Goal: Information Seeking & Learning: Learn about a topic

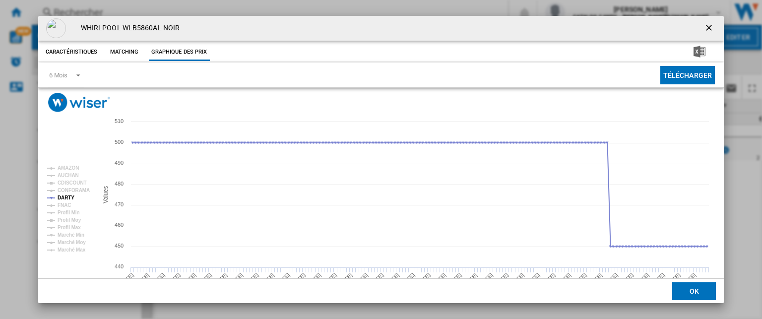
click at [704, 27] on ng-md-icon "getI18NText('BUTTONS.CLOSE_DIALOG')" at bounding box center [710, 29] width 12 height 12
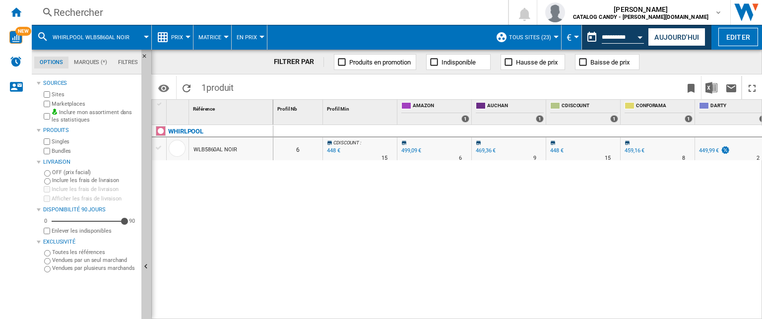
click at [88, 15] on div "Rechercher" at bounding box center [268, 12] width 429 height 14
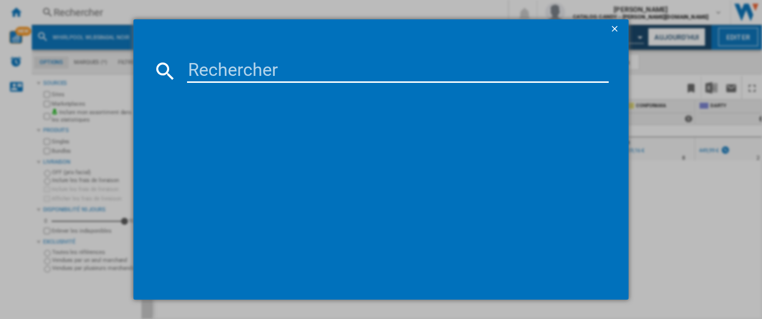
click at [217, 75] on input at bounding box center [398, 71] width 422 height 24
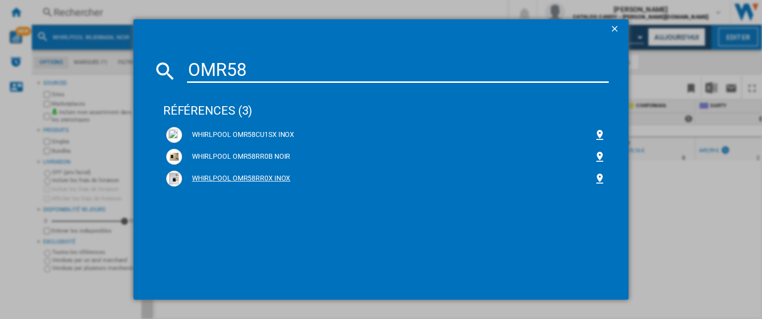
type input "OMR58"
click at [262, 177] on div "WHIRLPOOL OMR58RR0X INOX" at bounding box center [388, 179] width 412 height 10
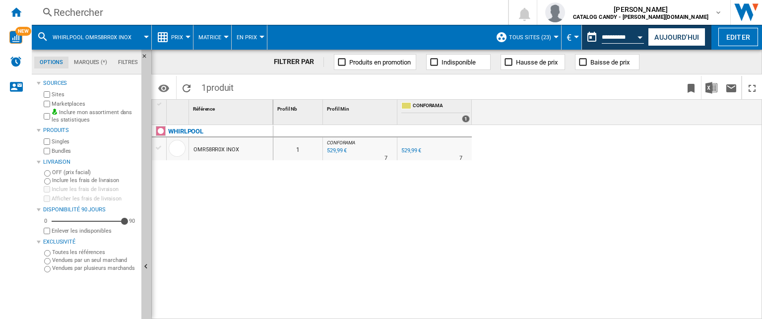
click at [56, 35] on span "WHIRLPOOL OMR58RR0X INOX" at bounding box center [92, 37] width 79 height 6
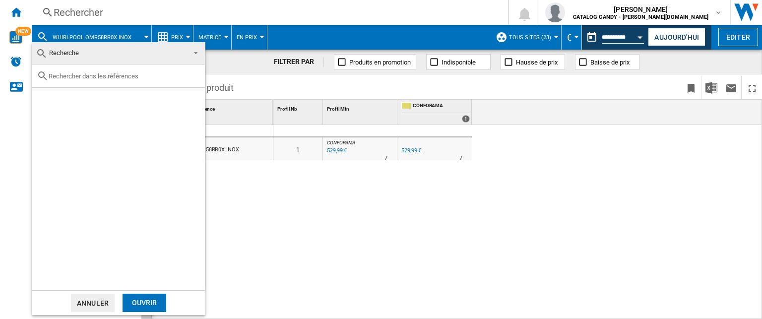
click at [410, 253] on md-backdrop at bounding box center [381, 159] width 762 height 319
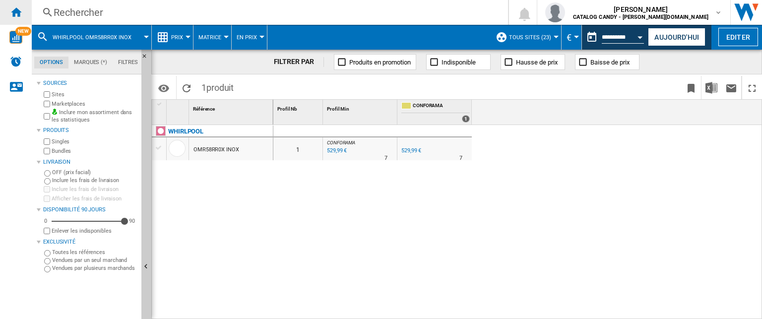
click at [22, 14] on div "Accueil" at bounding box center [16, 12] width 32 height 25
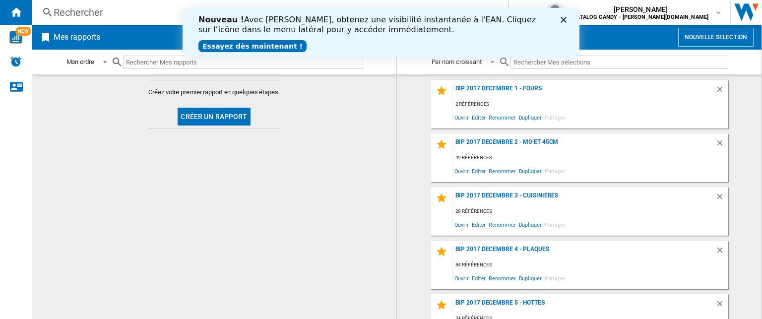
click at [216, 118] on button "Créer un rapport" at bounding box center [214, 117] width 72 height 18
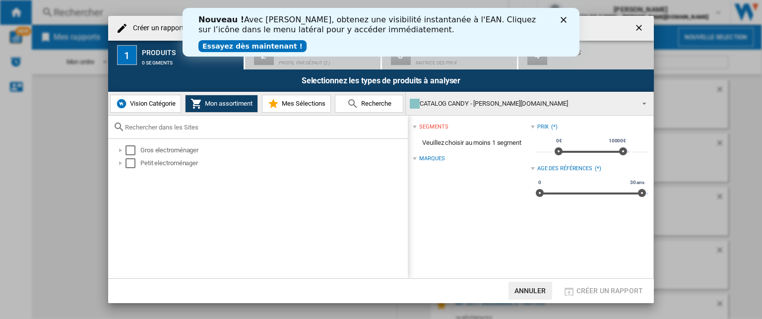
click at [149, 101] on span "Vision Catégorie" at bounding box center [152, 103] width 48 height 7
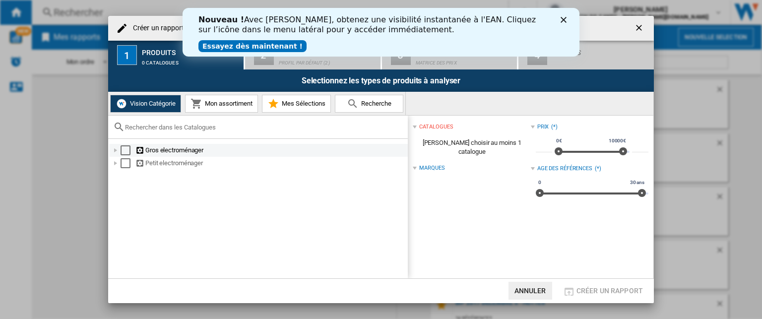
click at [125, 148] on div "Select" at bounding box center [126, 150] width 10 height 10
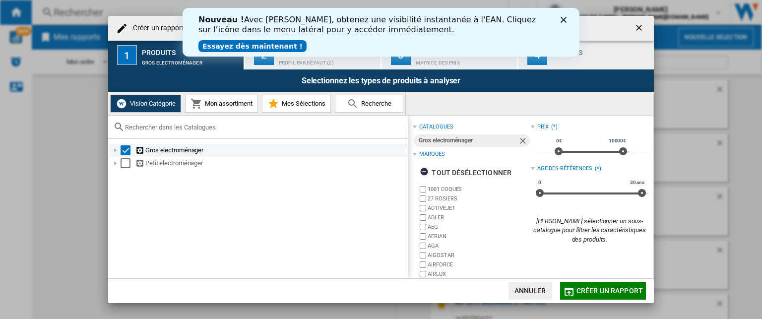
click at [117, 150] on div at bounding box center [116, 150] width 10 height 10
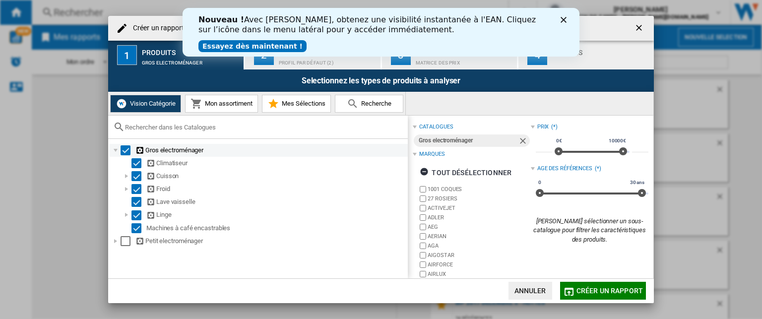
click at [128, 149] on div "Select" at bounding box center [126, 150] width 10 height 10
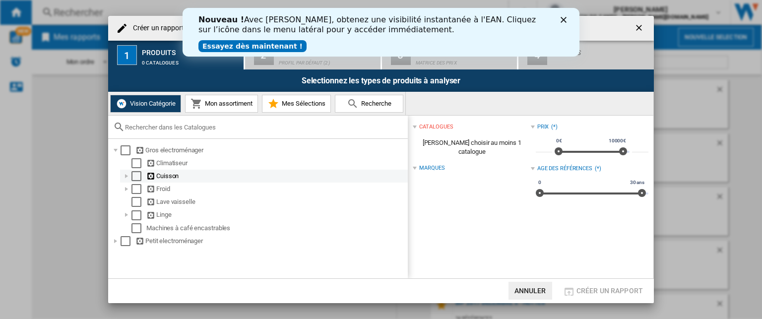
click at [126, 180] on div at bounding box center [127, 176] width 10 height 10
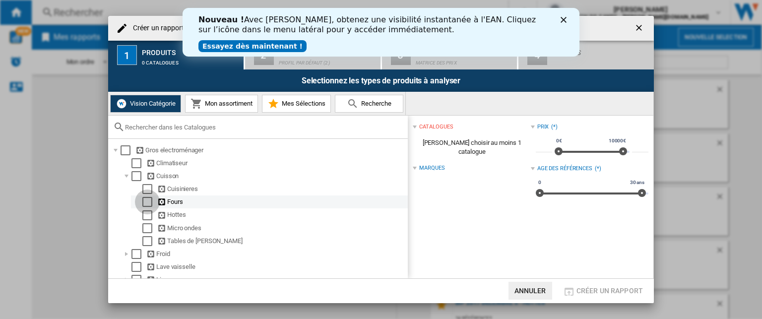
click at [145, 202] on div "Select" at bounding box center [147, 202] width 10 height 10
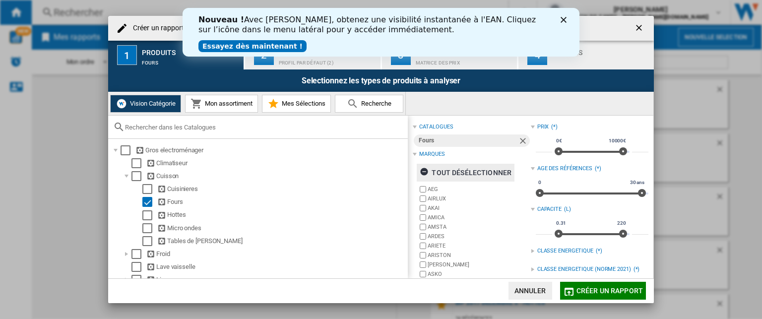
click at [453, 171] on div "tout désélectionner" at bounding box center [466, 173] width 92 height 18
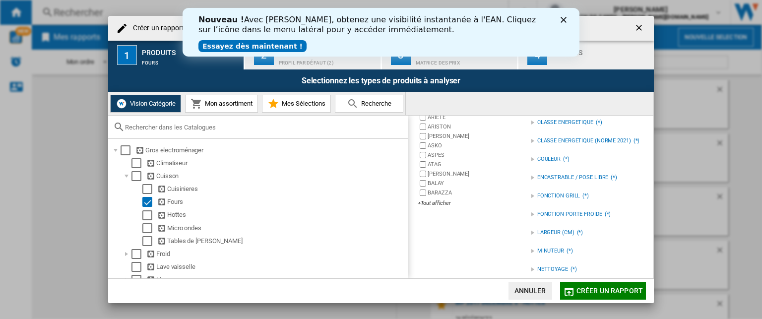
scroll to position [192, 0]
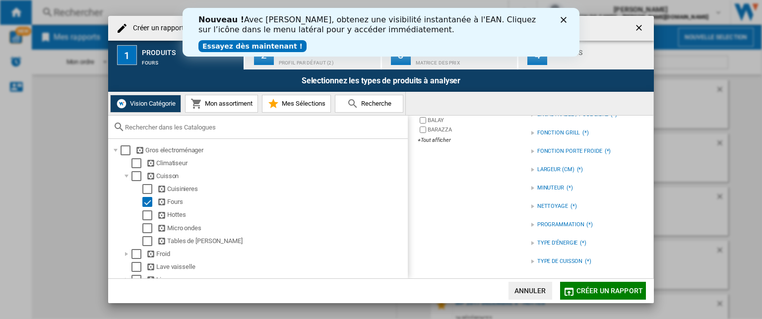
click at [439, 144] on div "AEG AIRLUX AKAI AMICA [GEOGRAPHIC_DATA] [GEOGRAPHIC_DATA] ARIETE [GEOGRAPHIC_DA…" at bounding box center [474, 69] width 113 height 153
click at [439, 141] on div "+Tout afficher" at bounding box center [474, 139] width 113 height 7
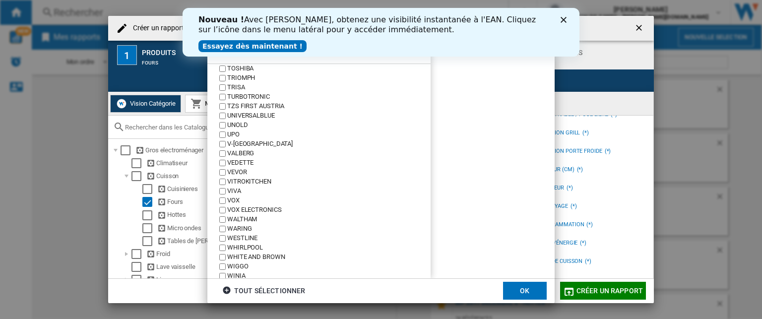
scroll to position [2313, 0]
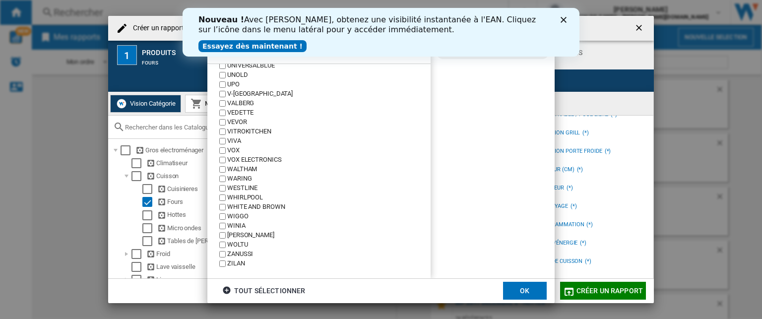
click at [514, 287] on button "OK" at bounding box center [525, 291] width 44 height 18
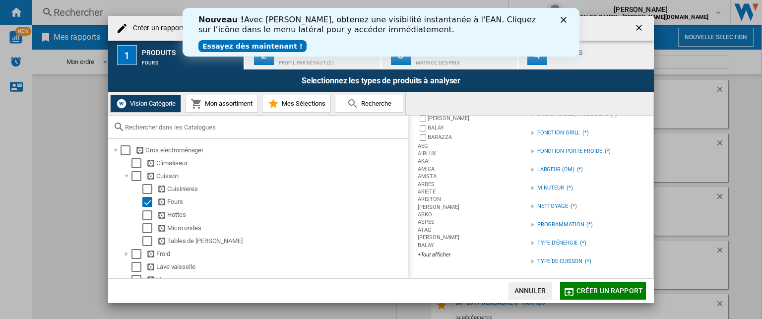
scroll to position [52, 0]
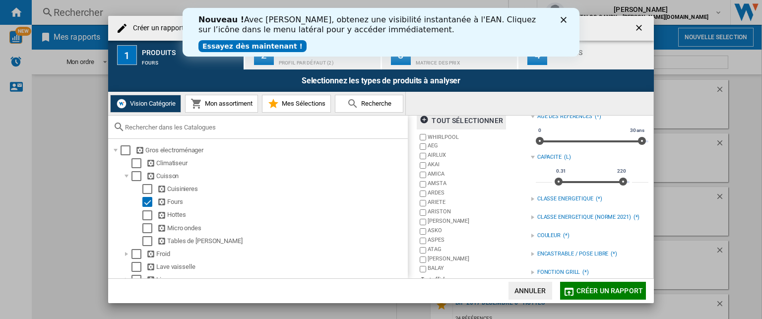
click at [224, 102] on span "Mon assortiment" at bounding box center [227, 103] width 50 height 7
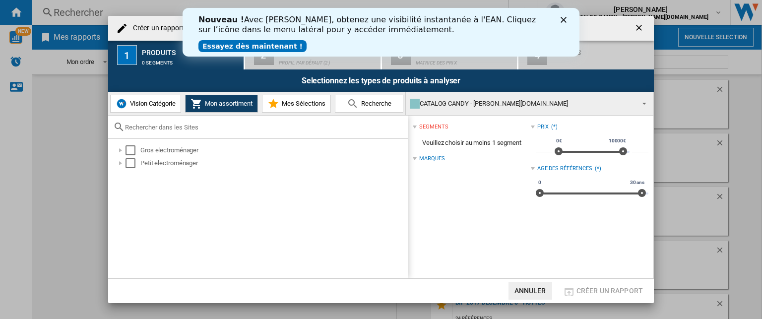
click at [170, 100] on span "Vision Catégorie" at bounding box center [152, 103] width 48 height 7
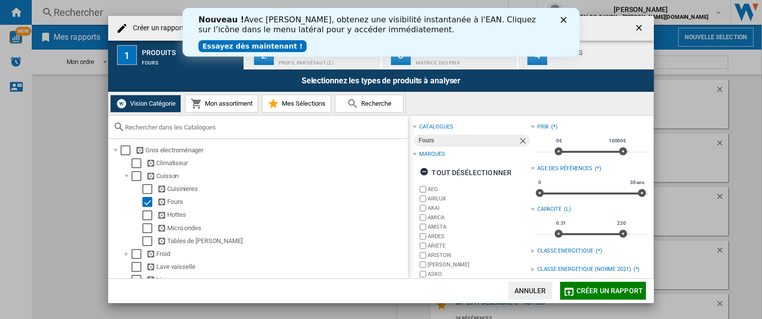
click at [287, 61] on div "Profil par défaut (2)" at bounding box center [328, 60] width 98 height 10
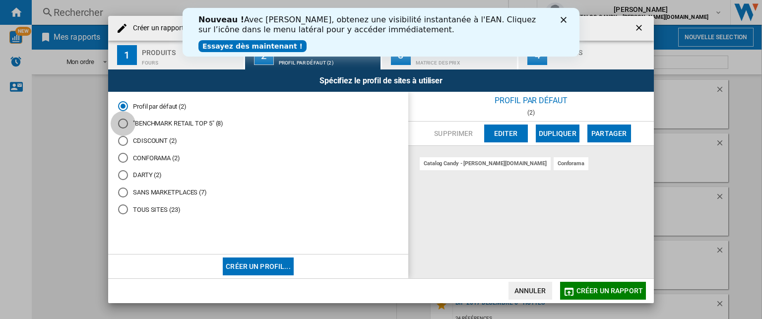
click at [121, 123] on div at bounding box center [123, 124] width 10 height 10
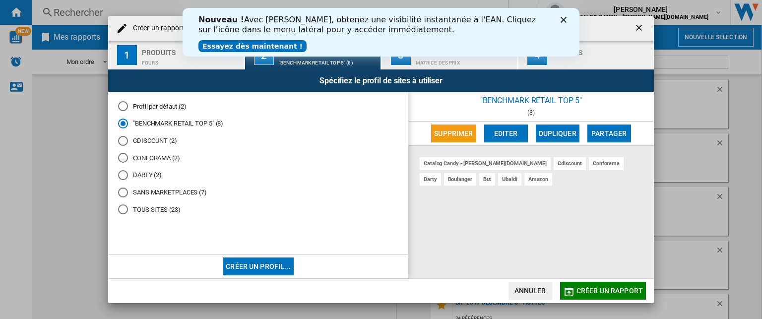
click at [606, 288] on span "Créer un rapport" at bounding box center [610, 291] width 66 height 8
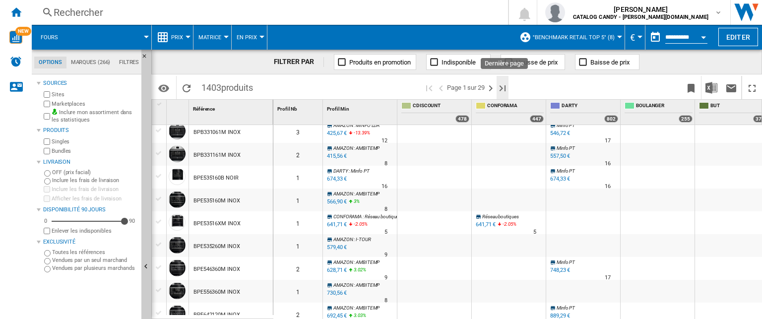
scroll to position [82, 0]
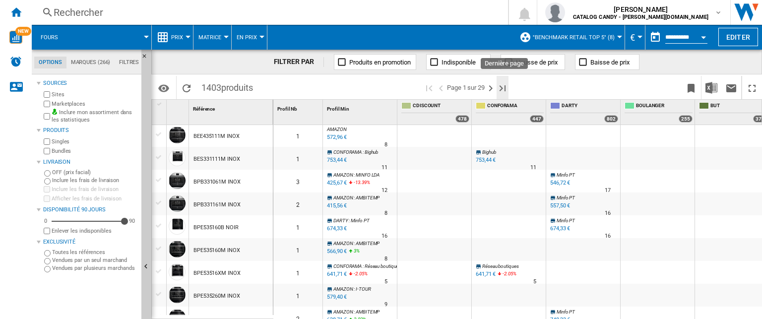
click at [502, 89] on ng-md-icon "Dernière page" at bounding box center [503, 88] width 12 height 12
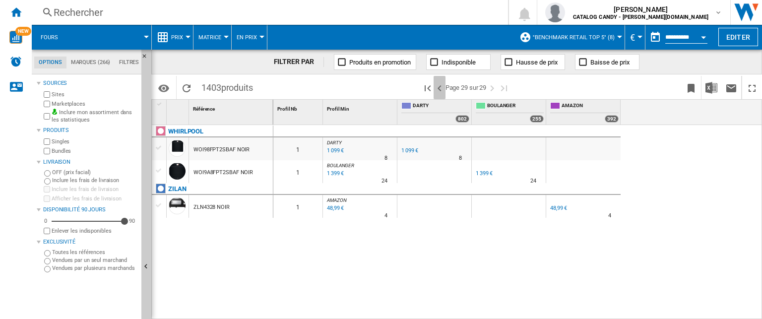
click at [441, 88] on ng-md-icon ">Page précédente" at bounding box center [440, 88] width 12 height 12
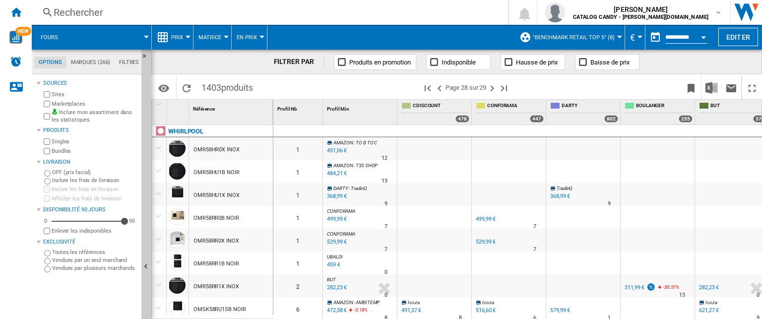
scroll to position [50, 0]
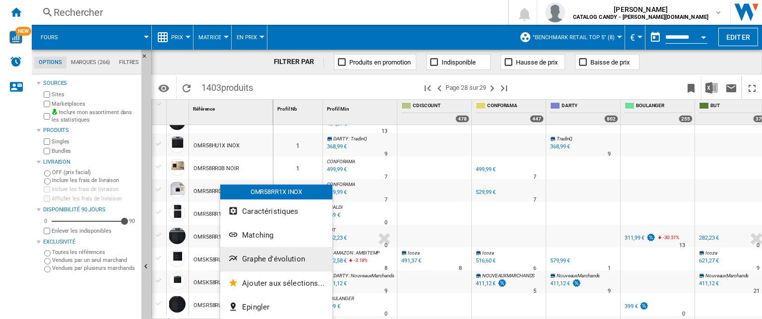
click at [284, 258] on span "Graphe d'évolution" at bounding box center [273, 259] width 63 height 9
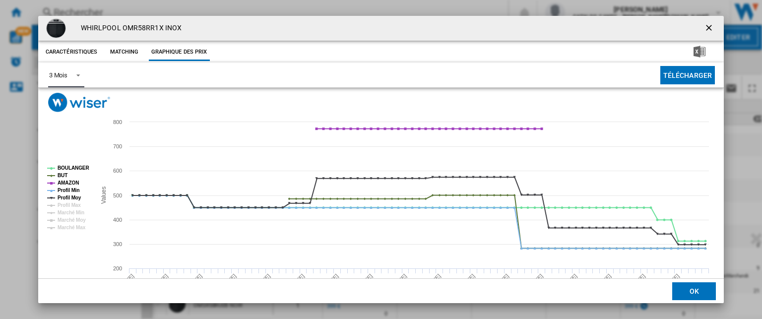
click at [67, 72] on div "3 Mois" at bounding box center [58, 74] width 18 height 7
click at [66, 95] on div "6 Mois" at bounding box center [58, 99] width 18 height 9
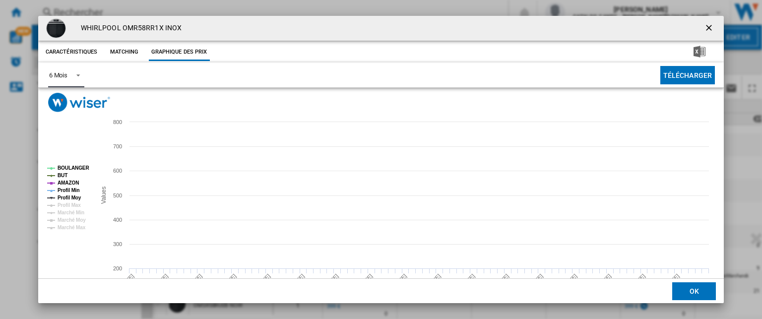
click at [63, 174] on tspan "BUT" at bounding box center [63, 175] width 10 height 5
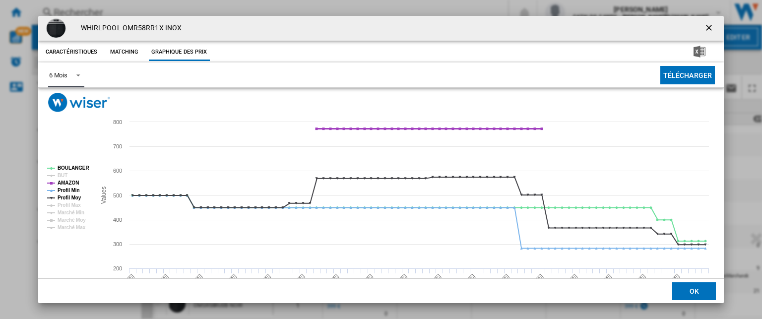
click at [65, 183] on tspan "AMAZON" at bounding box center [68, 182] width 21 height 5
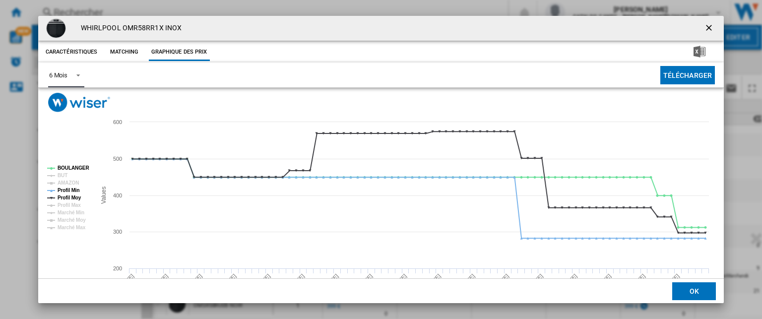
click at [65, 188] on tspan "Profil Min" at bounding box center [69, 190] width 22 height 5
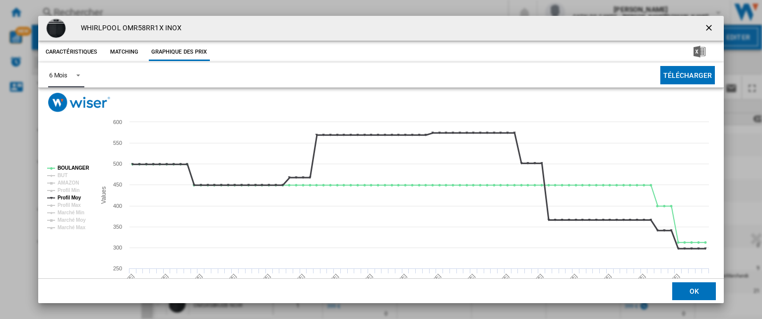
click at [67, 195] on tspan "Profil Moy" at bounding box center [70, 197] width 24 height 5
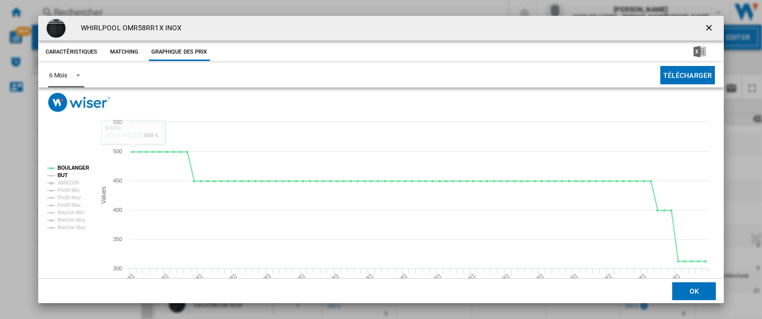
click at [60, 174] on tspan "BUT" at bounding box center [63, 175] width 10 height 5
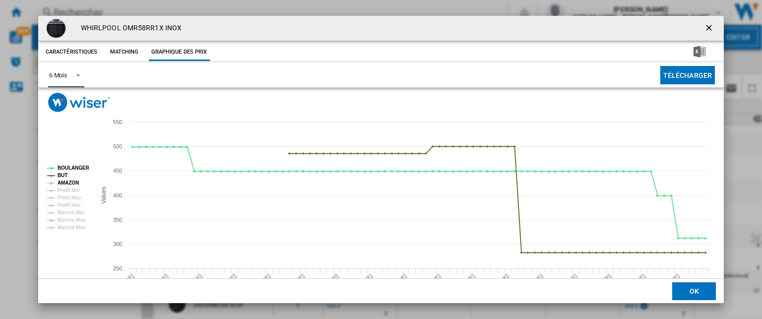
click at [64, 184] on tspan "AMAZON" at bounding box center [68, 182] width 21 height 5
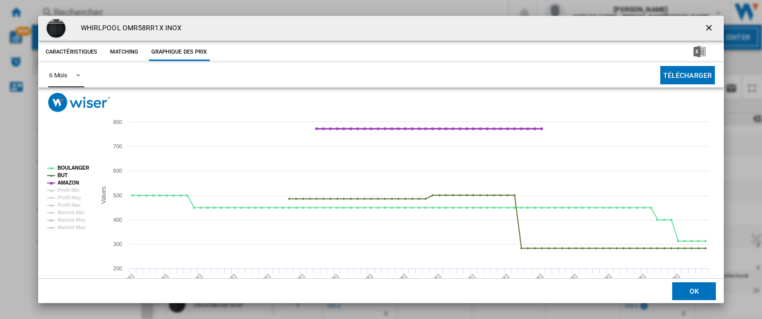
click at [67, 181] on tspan "AMAZON" at bounding box center [68, 182] width 21 height 5
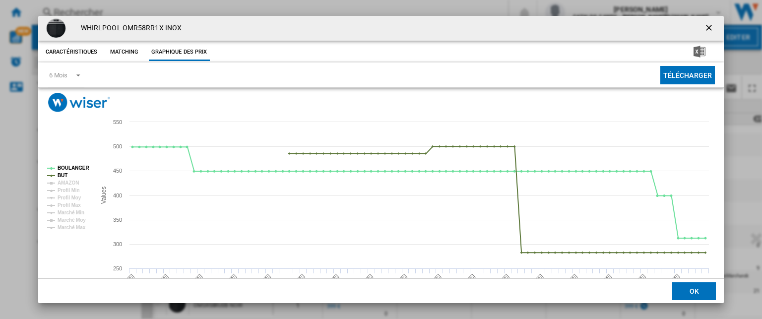
click at [704, 26] on ng-md-icon "getI18NText('BUTTONS.CLOSE_DIALOG')" at bounding box center [710, 29] width 12 height 12
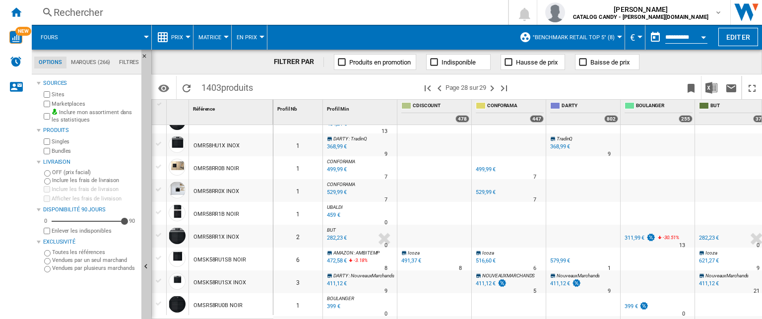
click at [76, 12] on div "Rechercher" at bounding box center [268, 12] width 429 height 14
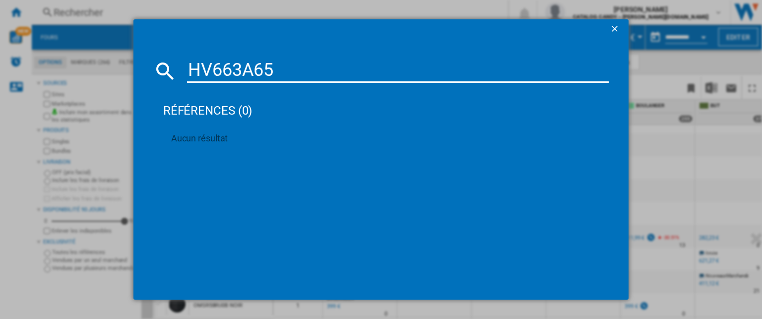
type input "HV663A65"
click at [615, 30] on ng-md-icon "getI18NText('BUTTONS.CLOSE_DIALOG')" at bounding box center [616, 30] width 12 height 12
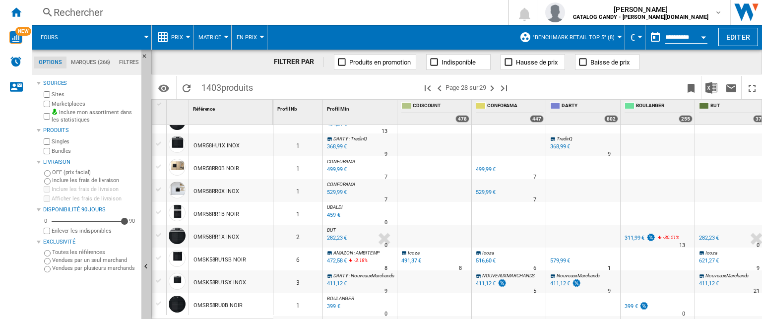
click at [62, 14] on div "Rechercher" at bounding box center [268, 12] width 429 height 14
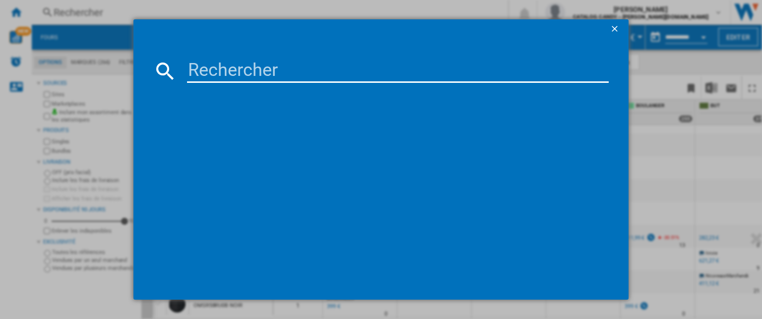
click at [614, 28] on ng-md-icon "getI18NText('BUTTONS.CLOSE_DIALOG')" at bounding box center [616, 30] width 12 height 12
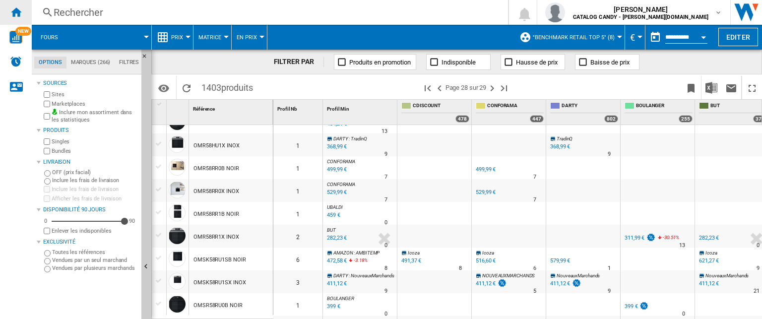
click at [20, 12] on ng-md-icon "Accueil" at bounding box center [16, 12] width 12 height 12
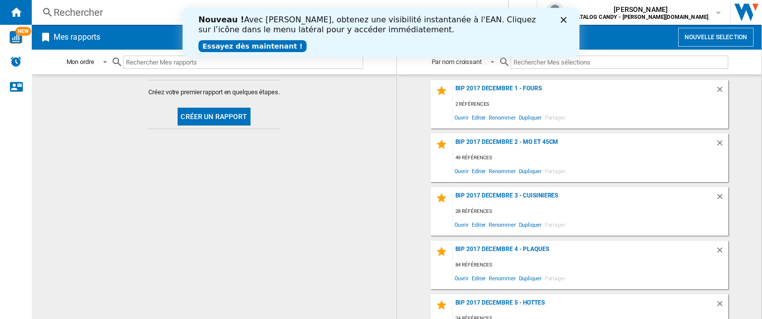
click at [206, 121] on button "Créer un rapport" at bounding box center [214, 117] width 72 height 18
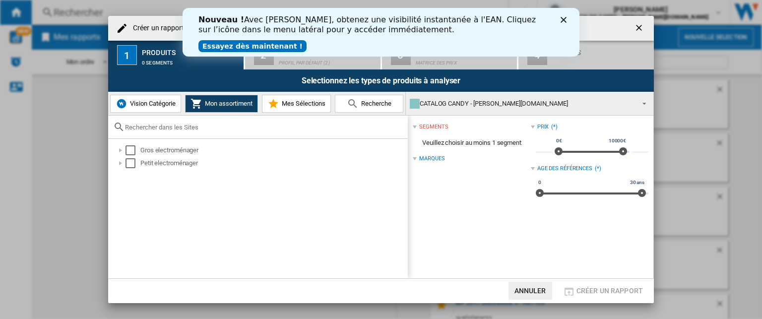
click at [130, 103] on span "Vision Catégorie" at bounding box center [152, 103] width 48 height 7
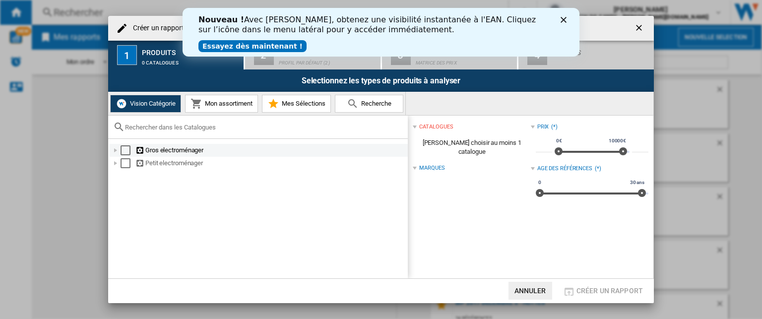
click at [114, 150] on div "Créer un ..." at bounding box center [116, 150] width 10 height 10
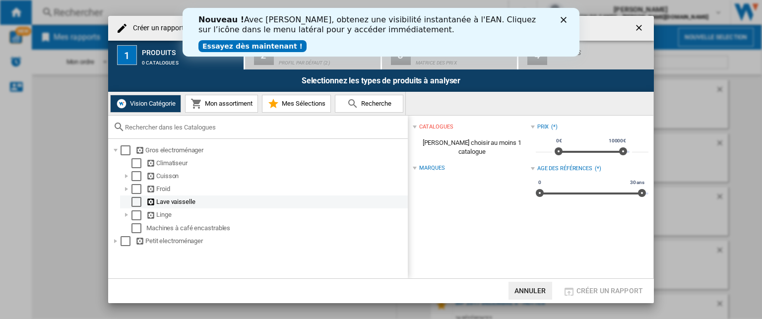
click at [137, 200] on div "Select" at bounding box center [136, 202] width 10 height 10
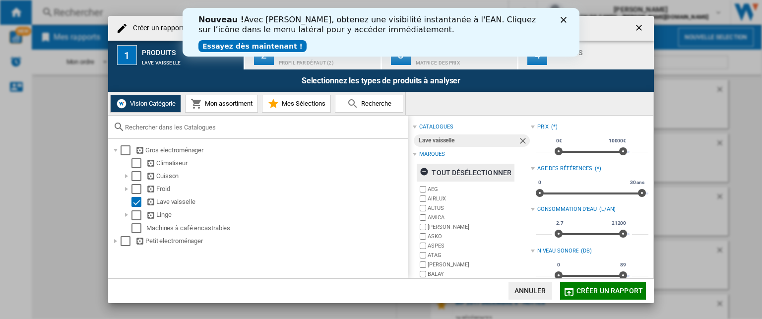
click at [458, 174] on div "tout désélectionner" at bounding box center [466, 173] width 92 height 18
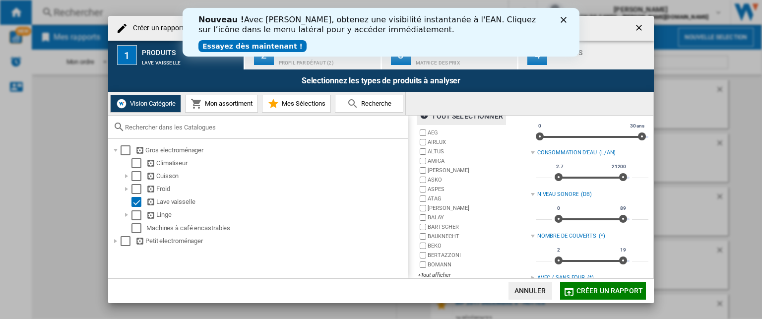
scroll to position [71, 0]
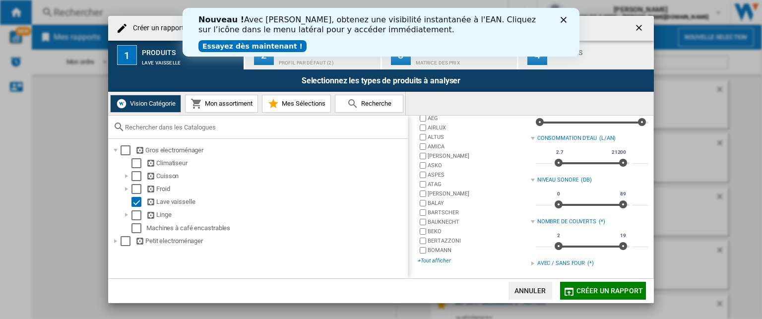
click at [439, 258] on div "+Tout afficher" at bounding box center [474, 260] width 113 height 7
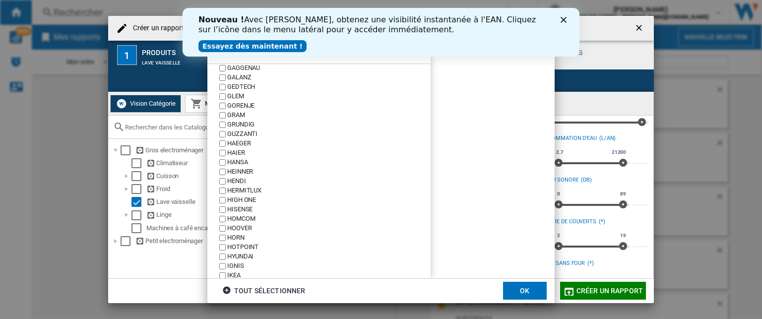
scroll to position [595, 0]
click at [530, 287] on button "OK" at bounding box center [525, 291] width 44 height 18
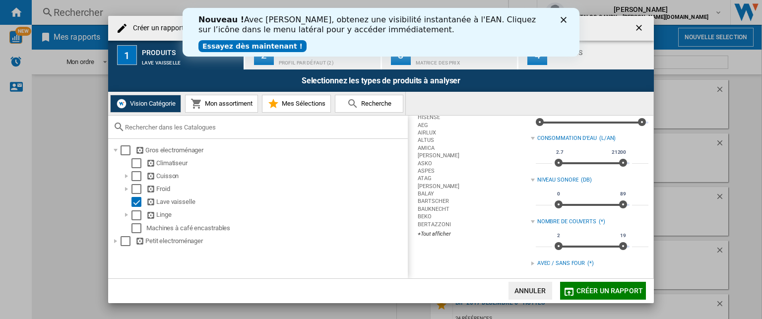
scroll to position [0, 0]
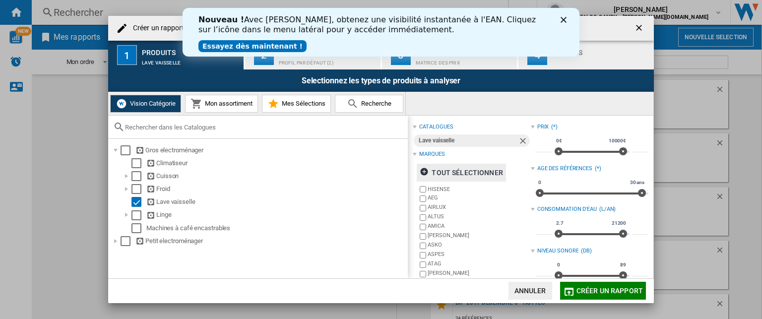
click at [294, 64] on div "Profil par défaut (2)" at bounding box center [328, 60] width 98 height 10
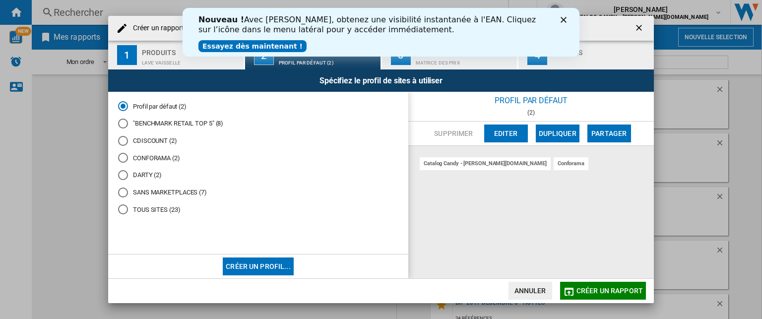
click at [122, 123] on div "Créer un ..." at bounding box center [123, 124] width 10 height 10
click at [152, 57] on div "Lave vaisselle" at bounding box center [191, 60] width 98 height 10
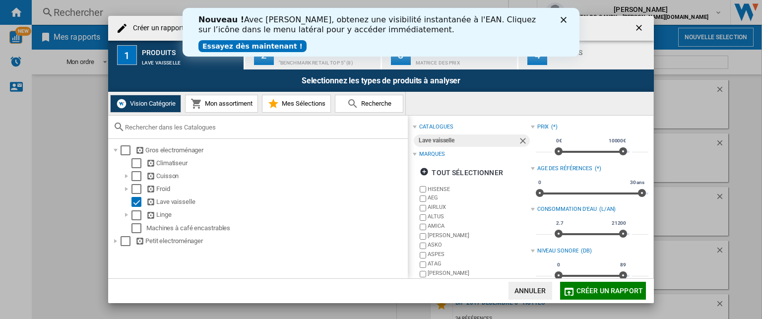
click at [324, 66] on button "2 Sites "BENCHMARK RETAIL TOP 5" (8)" at bounding box center [313, 55] width 136 height 29
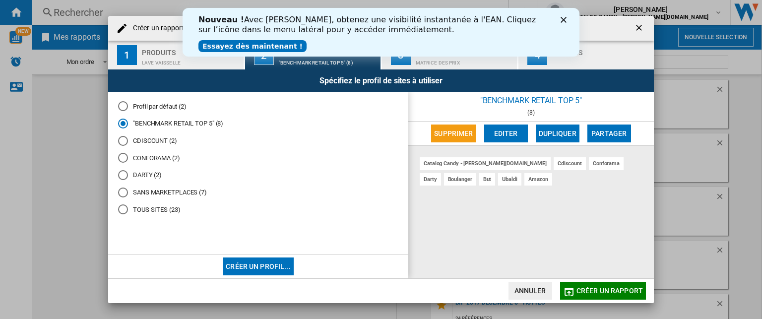
click at [158, 54] on div "Produits" at bounding box center [191, 50] width 98 height 10
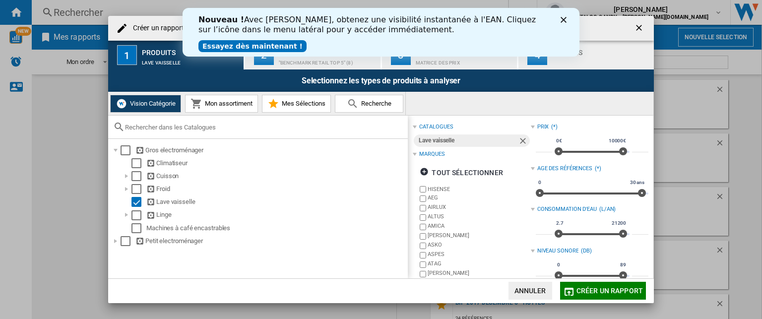
click at [586, 289] on span "Créer un rapport" at bounding box center [610, 291] width 66 height 8
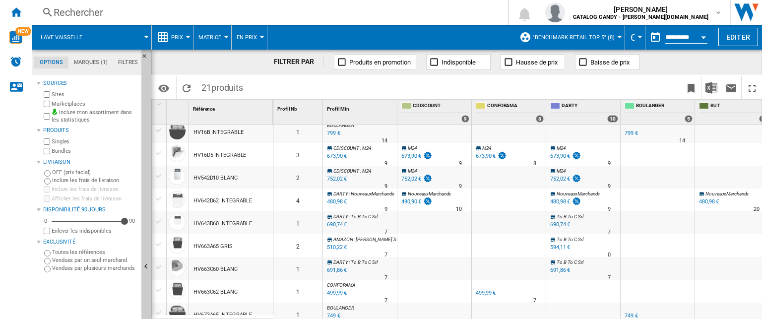
scroll to position [302, 0]
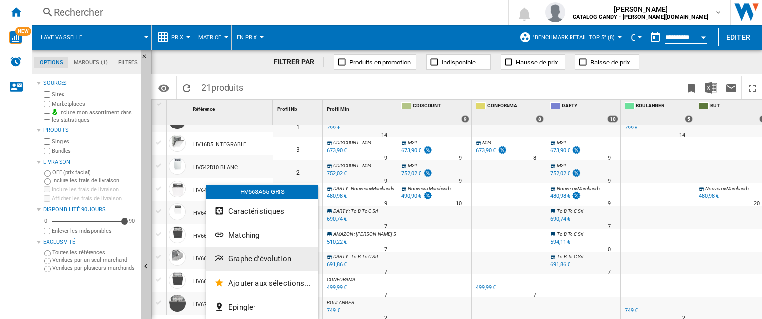
click at [278, 259] on span "Graphe d'évolution" at bounding box center [259, 259] width 63 height 9
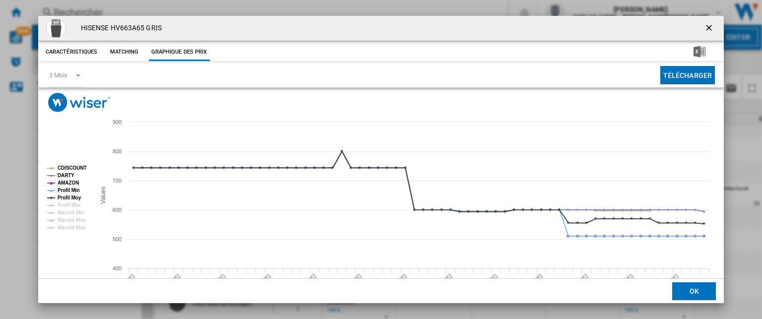
click at [70, 167] on tspan "CDISCOUNT" at bounding box center [72, 167] width 29 height 5
click at [67, 182] on tspan "AMAZON" at bounding box center [68, 182] width 21 height 5
click at [67, 190] on tspan "Profil Min" at bounding box center [69, 190] width 22 height 5
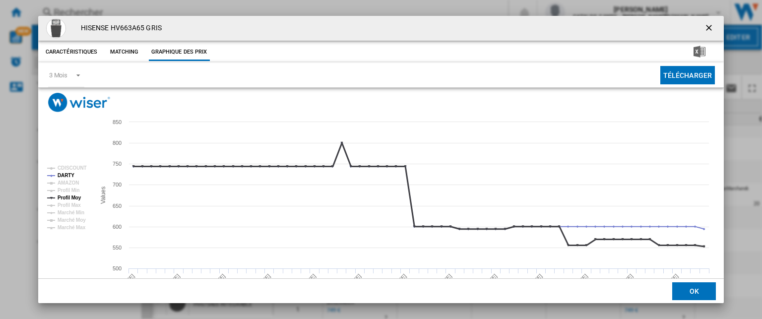
click at [67, 196] on tspan "Profil Moy" at bounding box center [70, 197] width 24 height 5
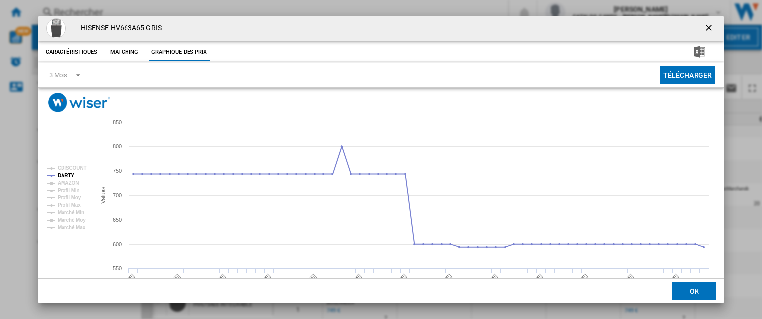
click at [704, 28] on ng-md-icon "getI18NText('BUTTONS.CLOSE_DIALOG')" at bounding box center [710, 29] width 12 height 12
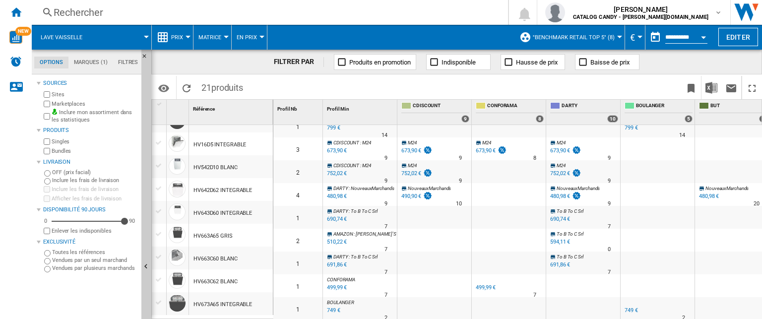
click at [85, 14] on div "Rechercher" at bounding box center [268, 12] width 429 height 14
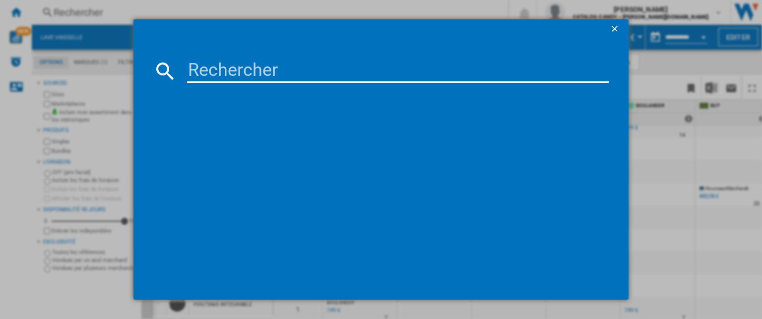
click at [221, 71] on input at bounding box center [398, 71] width 422 height 24
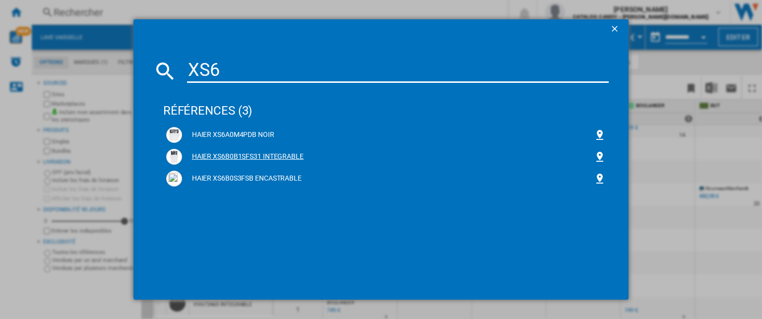
type input "XS6"
click at [255, 154] on div "HAIER XS6B0B1SFS31 INTEGRABLE" at bounding box center [388, 157] width 412 height 10
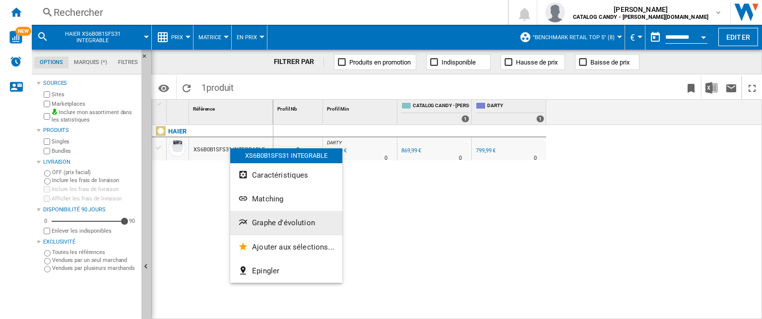
click at [280, 222] on span "Graphe d'évolution" at bounding box center [283, 222] width 63 height 9
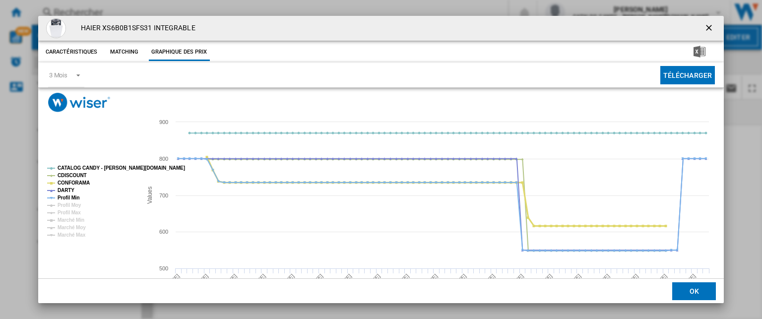
click at [67, 182] on tspan "CONFORAMA" at bounding box center [74, 182] width 32 height 5
click at [71, 171] on tspan "CATALOG CANDY - [PERSON_NAME][DOMAIN_NAME]" at bounding box center [122, 167] width 128 height 5
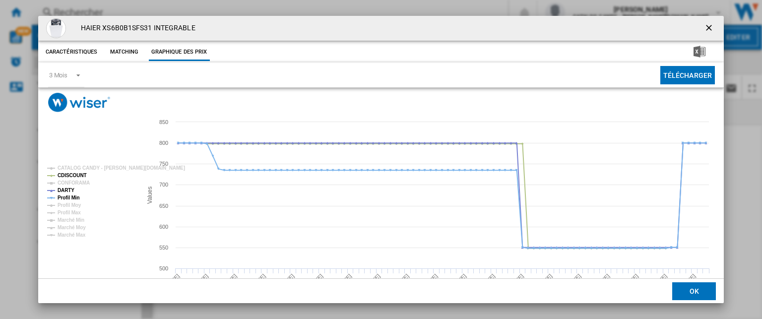
click at [73, 173] on tspan "CDISCOUNT" at bounding box center [72, 175] width 29 height 5
click at [67, 196] on tspan "Profil Min" at bounding box center [69, 197] width 22 height 5
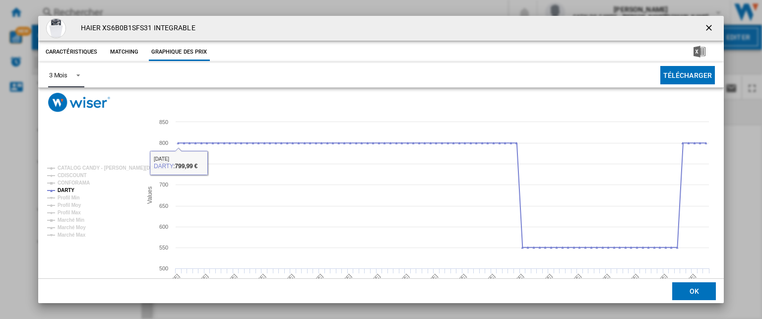
click at [65, 77] on div "3 Mois" at bounding box center [58, 74] width 18 height 7
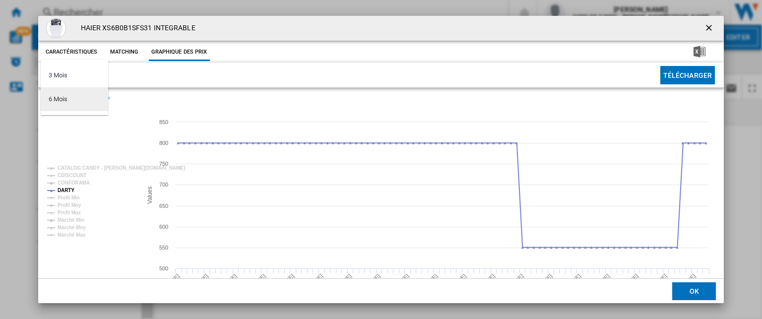
click at [80, 98] on md-option "6 Mois" at bounding box center [74, 99] width 67 height 24
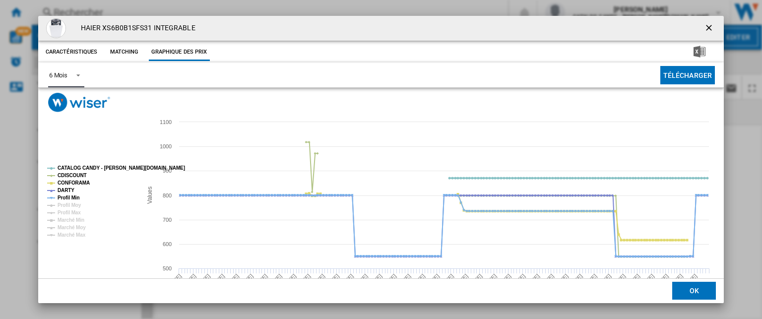
click at [71, 166] on tspan "CATALOG CANDY - [PERSON_NAME][DOMAIN_NAME]" at bounding box center [122, 167] width 128 height 5
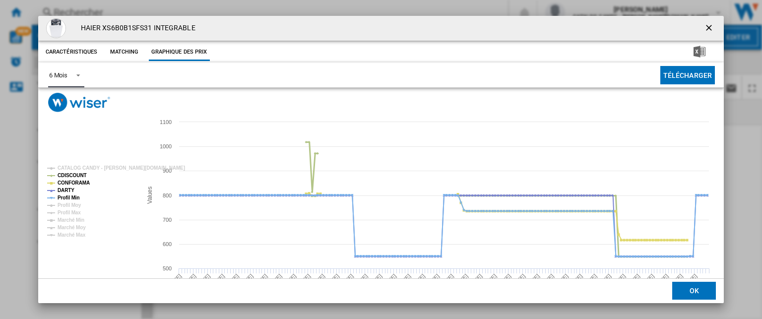
drag, startPoint x: 71, startPoint y: 174, endPoint x: 73, endPoint y: 181, distance: 6.6
click at [72, 174] on tspan "CDISCOUNT" at bounding box center [72, 175] width 29 height 5
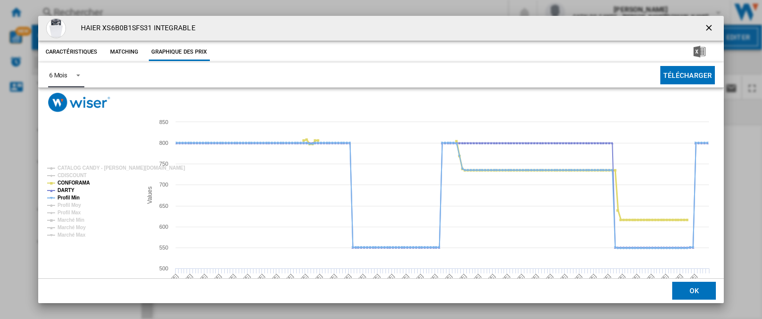
click at [73, 183] on tspan "CONFORAMA" at bounding box center [74, 182] width 32 height 5
click at [71, 197] on tspan "Profil Min" at bounding box center [69, 197] width 22 height 5
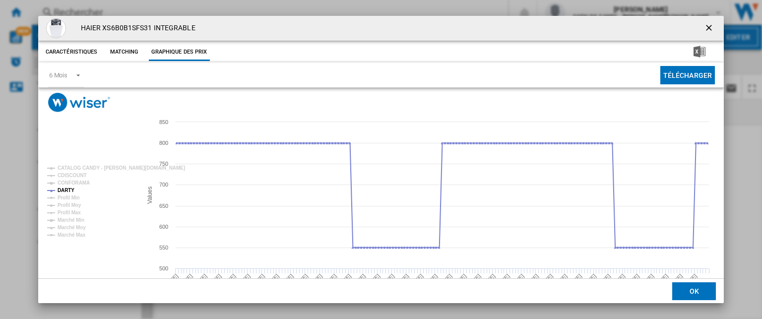
click at [700, 26] on button "Product popup" at bounding box center [710, 28] width 20 height 20
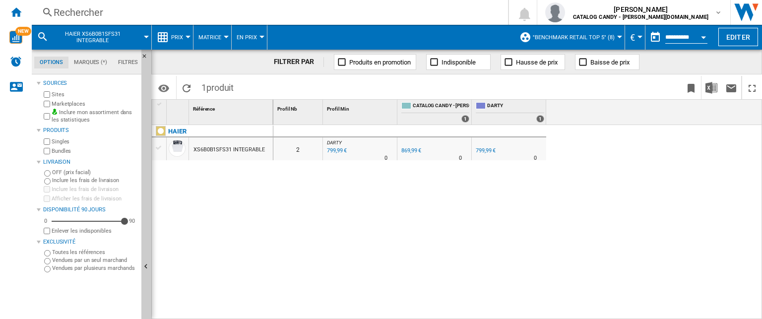
click at [81, 8] on div "Rechercher" at bounding box center [268, 12] width 429 height 14
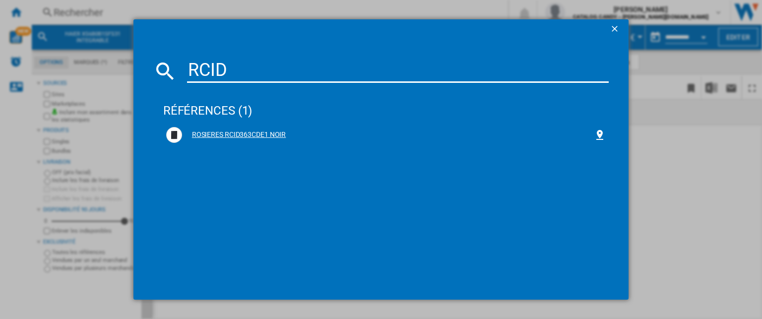
type input "RCID"
click at [249, 130] on div "ROSIERES RCID363CDE1 NOIR" at bounding box center [388, 135] width 412 height 10
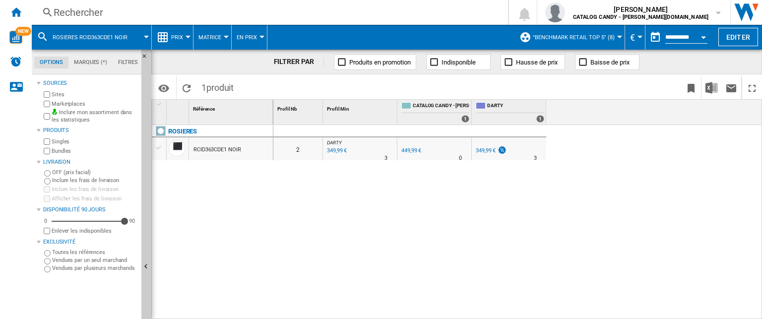
drag, startPoint x: 229, startPoint y: 150, endPoint x: 234, endPoint y: 149, distance: 5.0
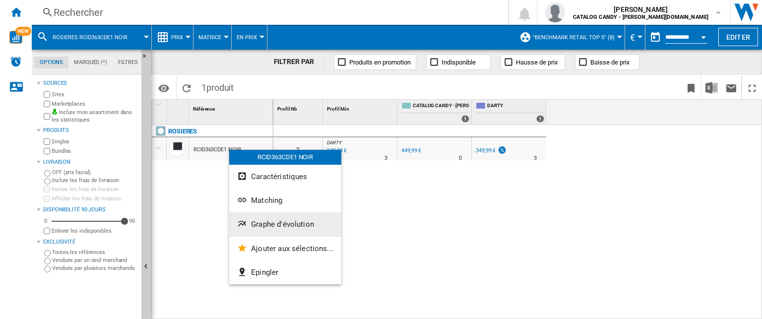
click at [287, 222] on span "Graphe d'évolution" at bounding box center [282, 224] width 63 height 9
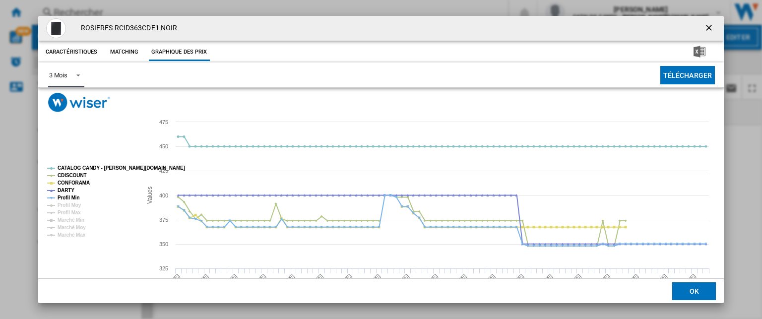
click at [75, 75] on span "Product popup" at bounding box center [75, 74] width 12 height 9
click at [75, 99] on md-option "6 Mois" at bounding box center [74, 99] width 67 height 24
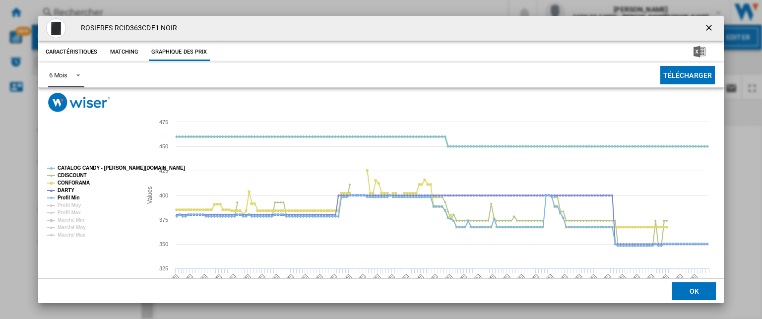
click at [75, 168] on tspan "CATALOG CANDY - [PERSON_NAME][DOMAIN_NAME]" at bounding box center [122, 167] width 128 height 5
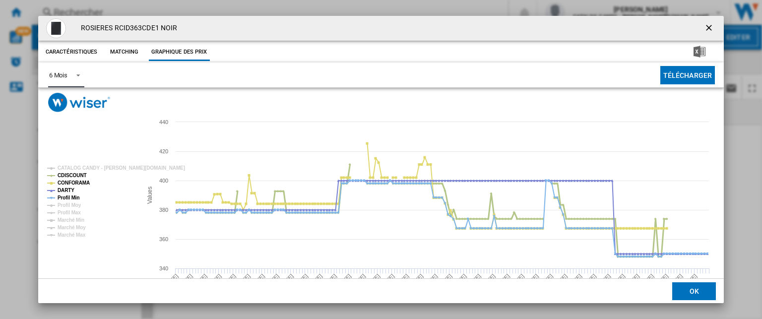
click at [75, 175] on tspan "CDISCOUNT" at bounding box center [72, 175] width 29 height 5
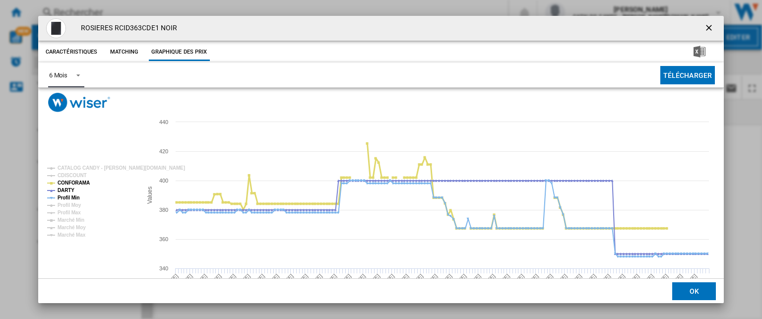
click at [75, 182] on tspan "CONFORAMA" at bounding box center [74, 182] width 32 height 5
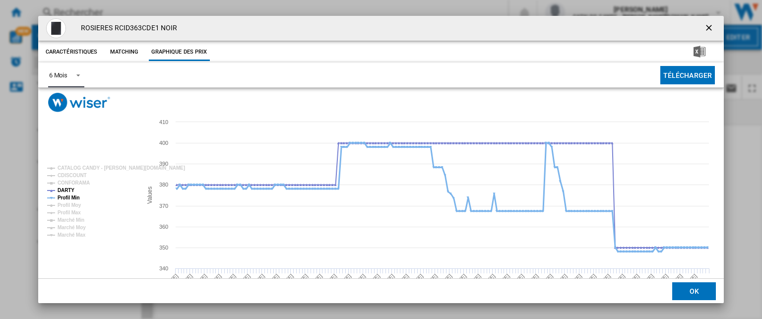
click at [71, 198] on tspan "Profil Min" at bounding box center [69, 197] width 22 height 5
